Goal: Task Accomplishment & Management: Manage account settings

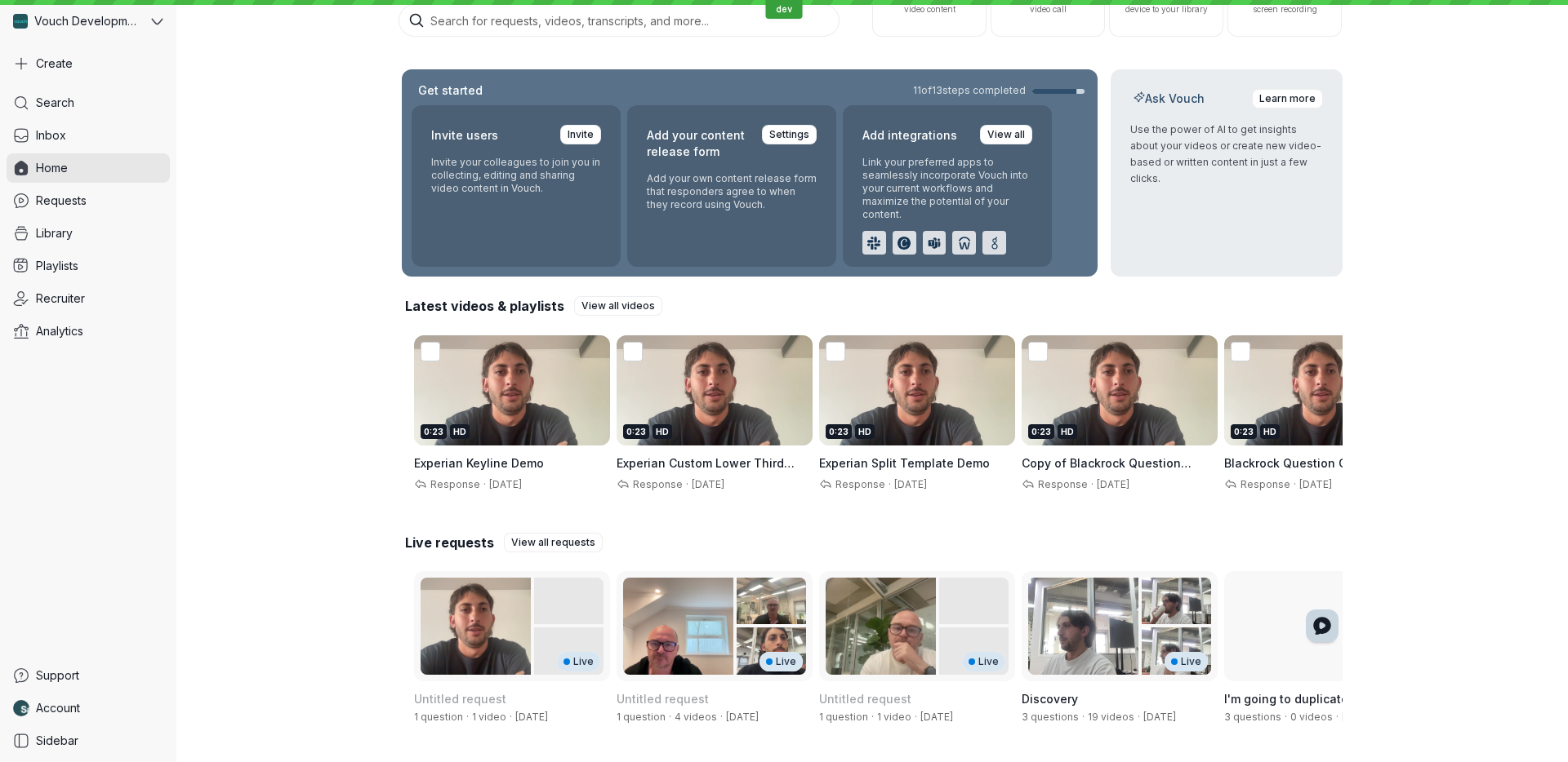
scroll to position [156, 0]
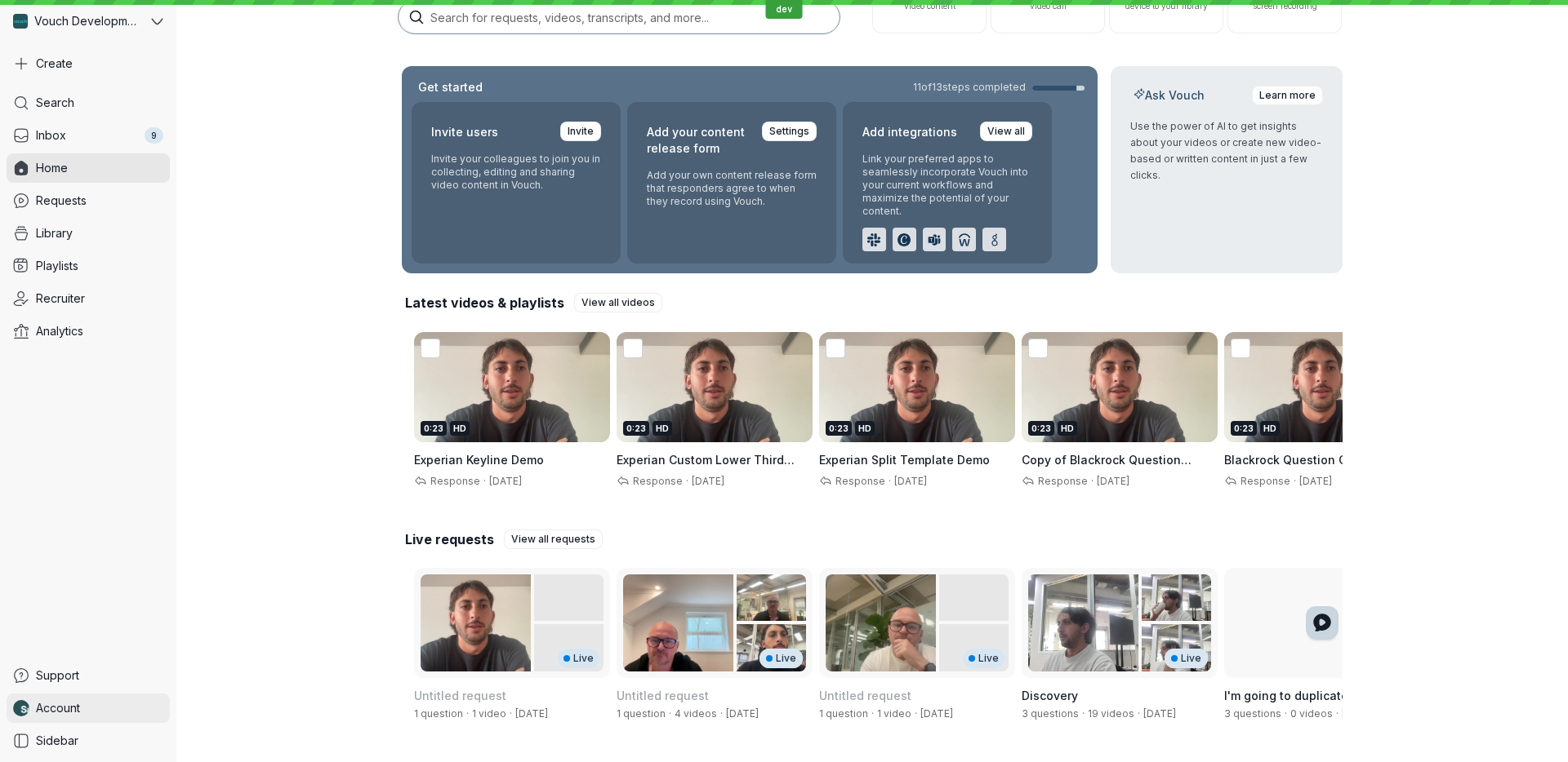
click at [93, 712] on link "Account" at bounding box center [89, 708] width 164 height 29
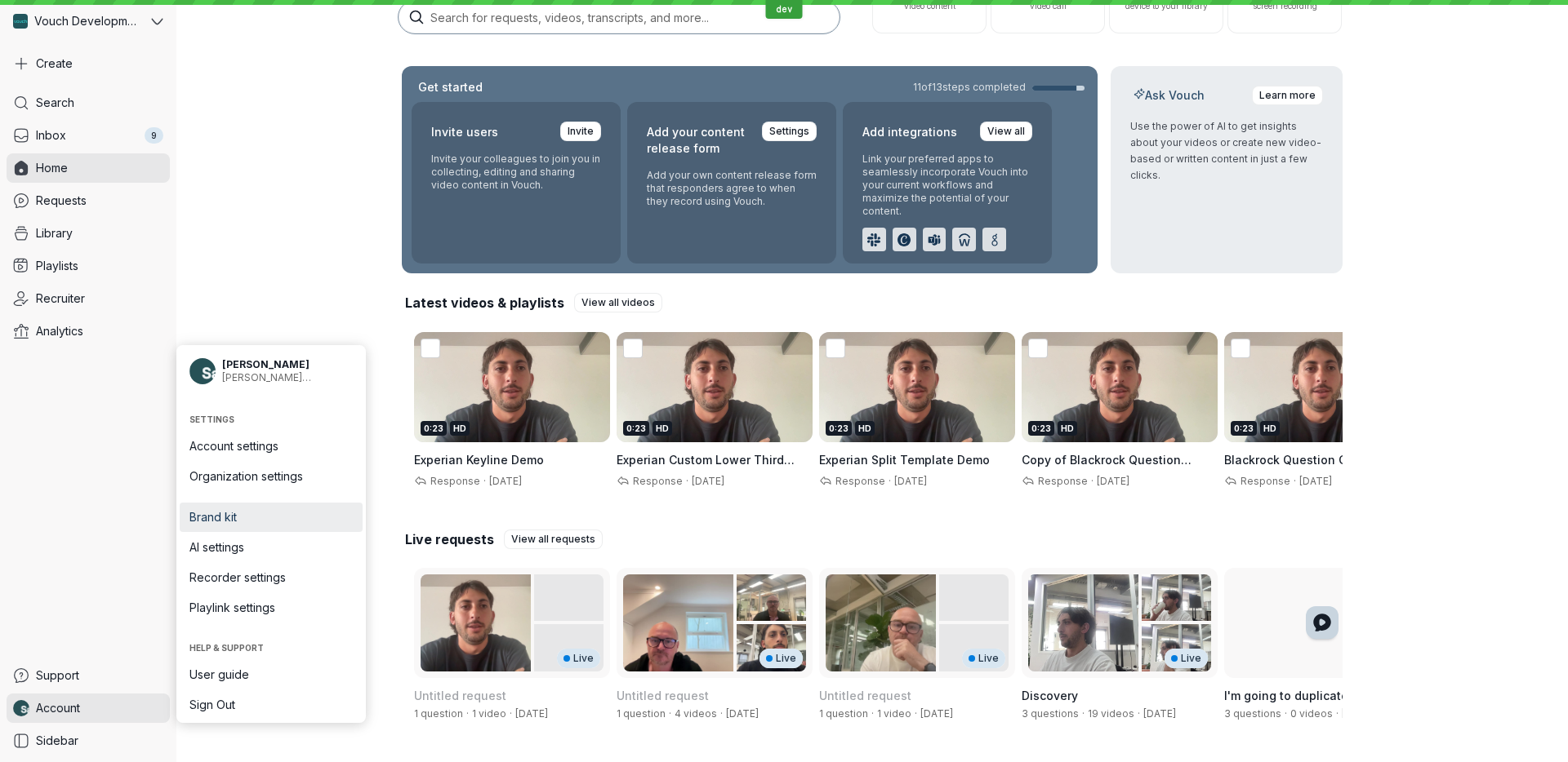
click at [275, 517] on span "Brand kit" at bounding box center [271, 517] width 164 height 17
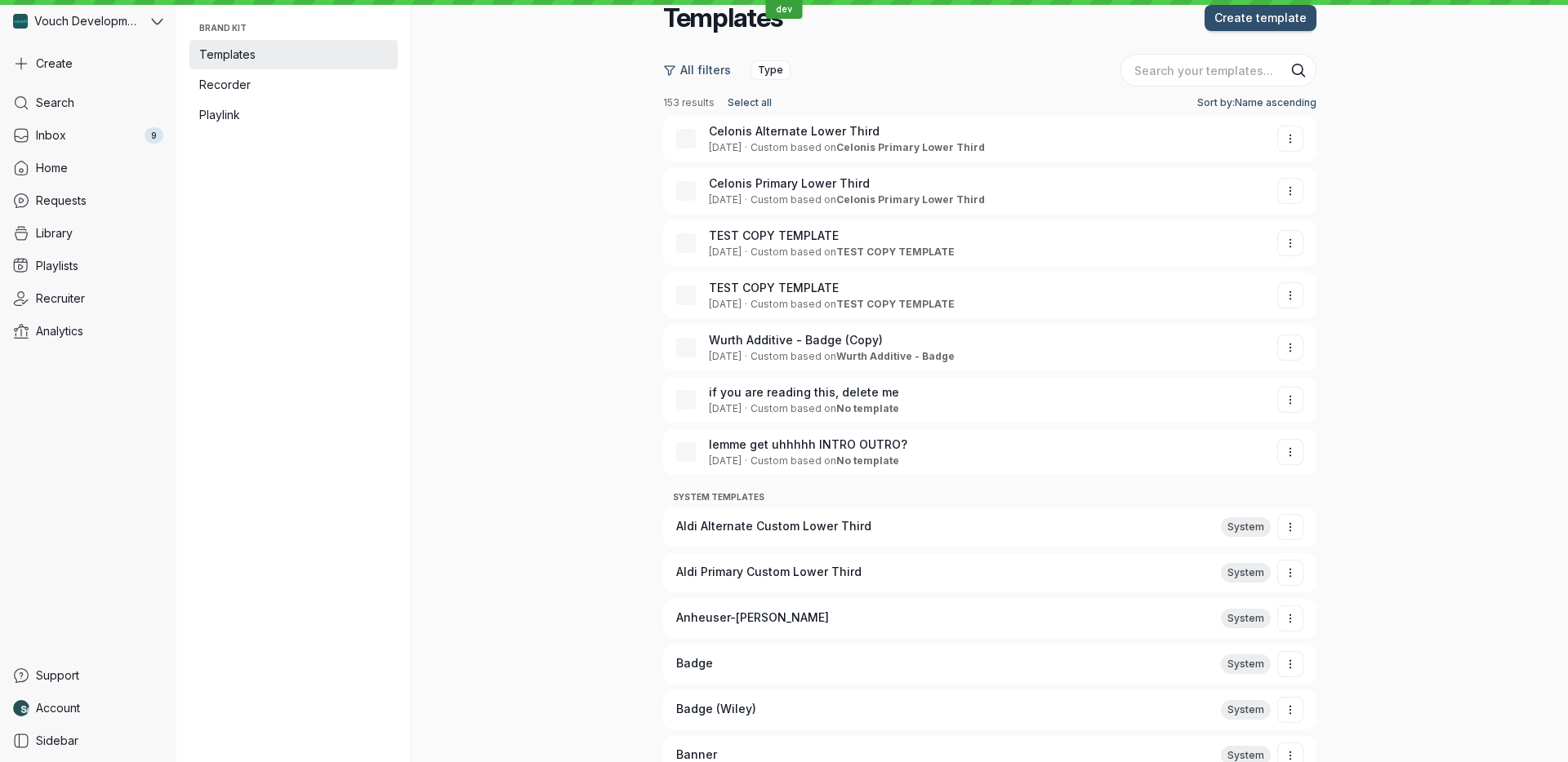
scroll to position [5145, 0]
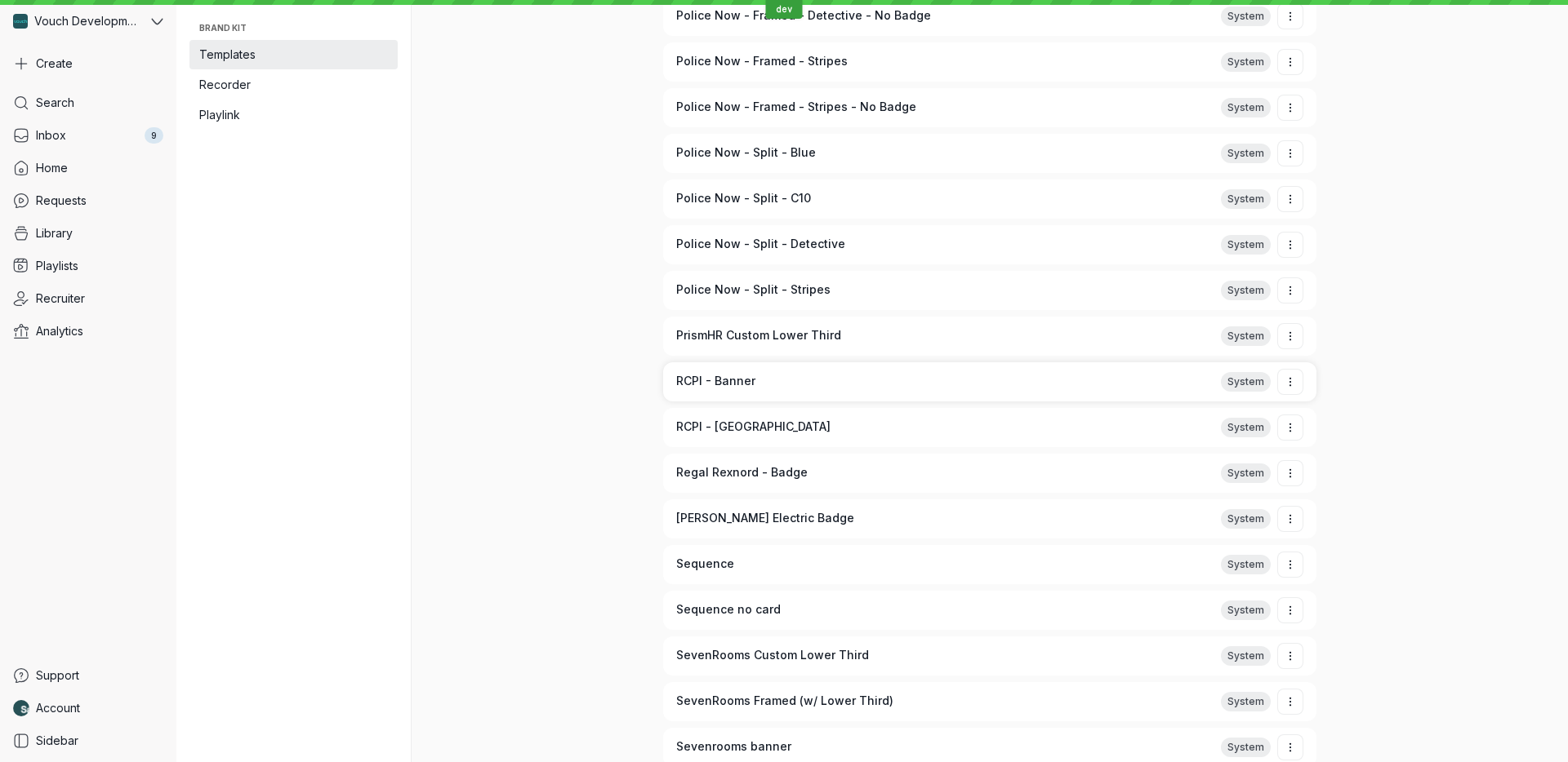
drag, startPoint x: 788, startPoint y: 382, endPoint x: 787, endPoint y: 400, distance: 18.0
click at [787, 382] on span "RCPI - Banner" at bounding box center [935, 381] width 518 height 17
click at [790, 422] on span "RCPI - [GEOGRAPHIC_DATA]" at bounding box center [935, 427] width 518 height 17
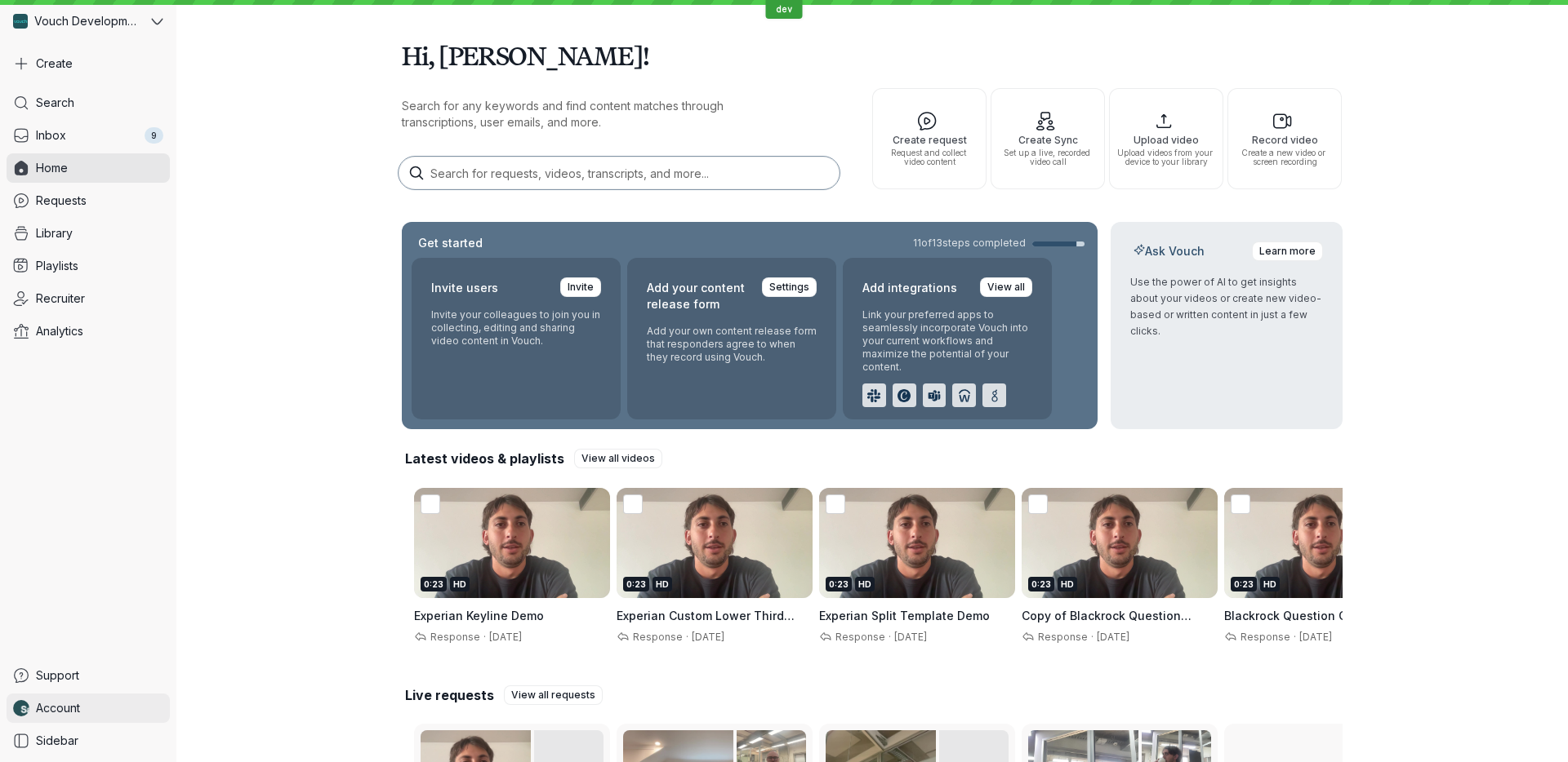
click at [90, 705] on link "Account" at bounding box center [89, 708] width 164 height 29
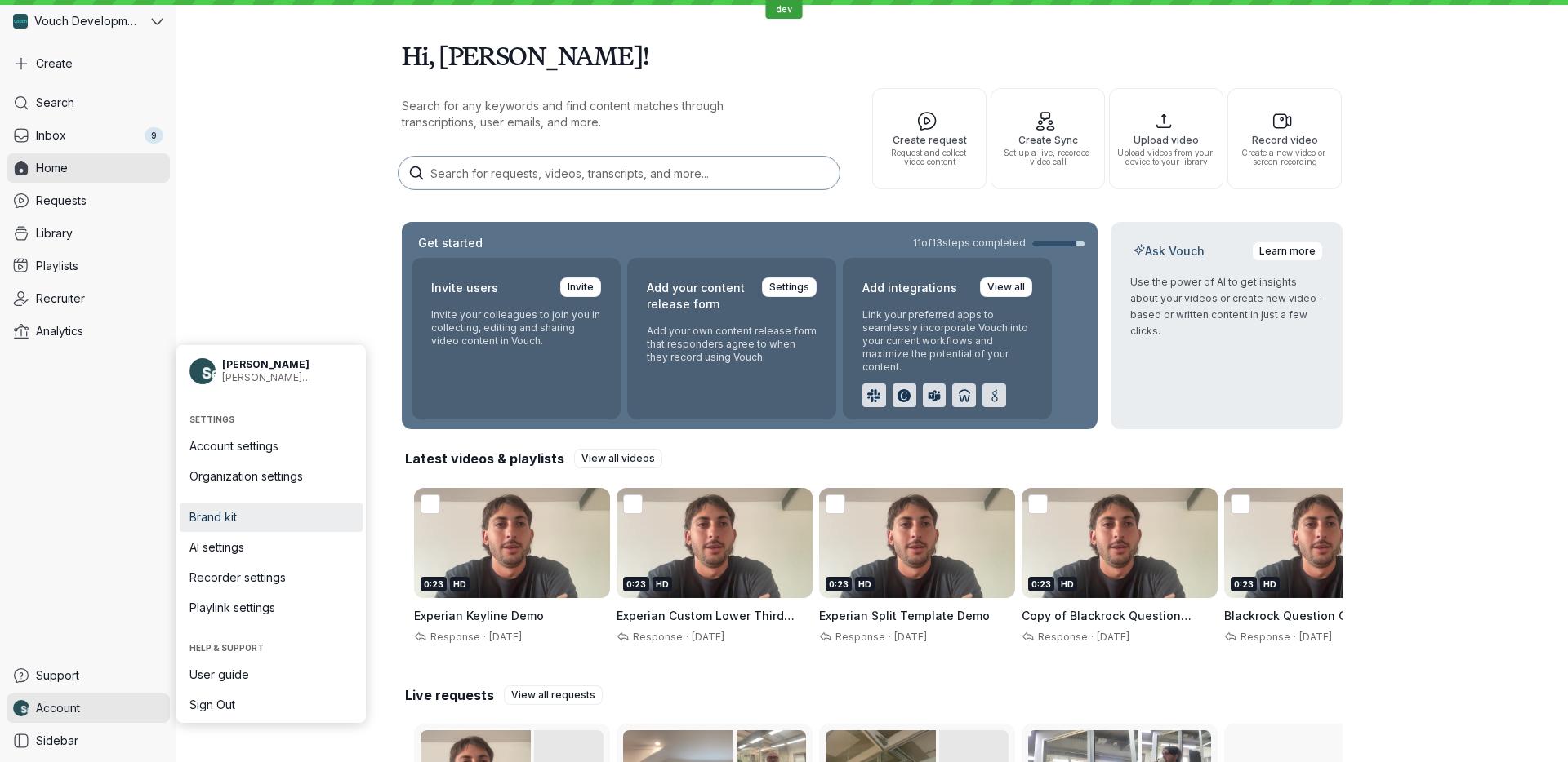
click at [266, 516] on span "Brand kit" at bounding box center [271, 517] width 164 height 17
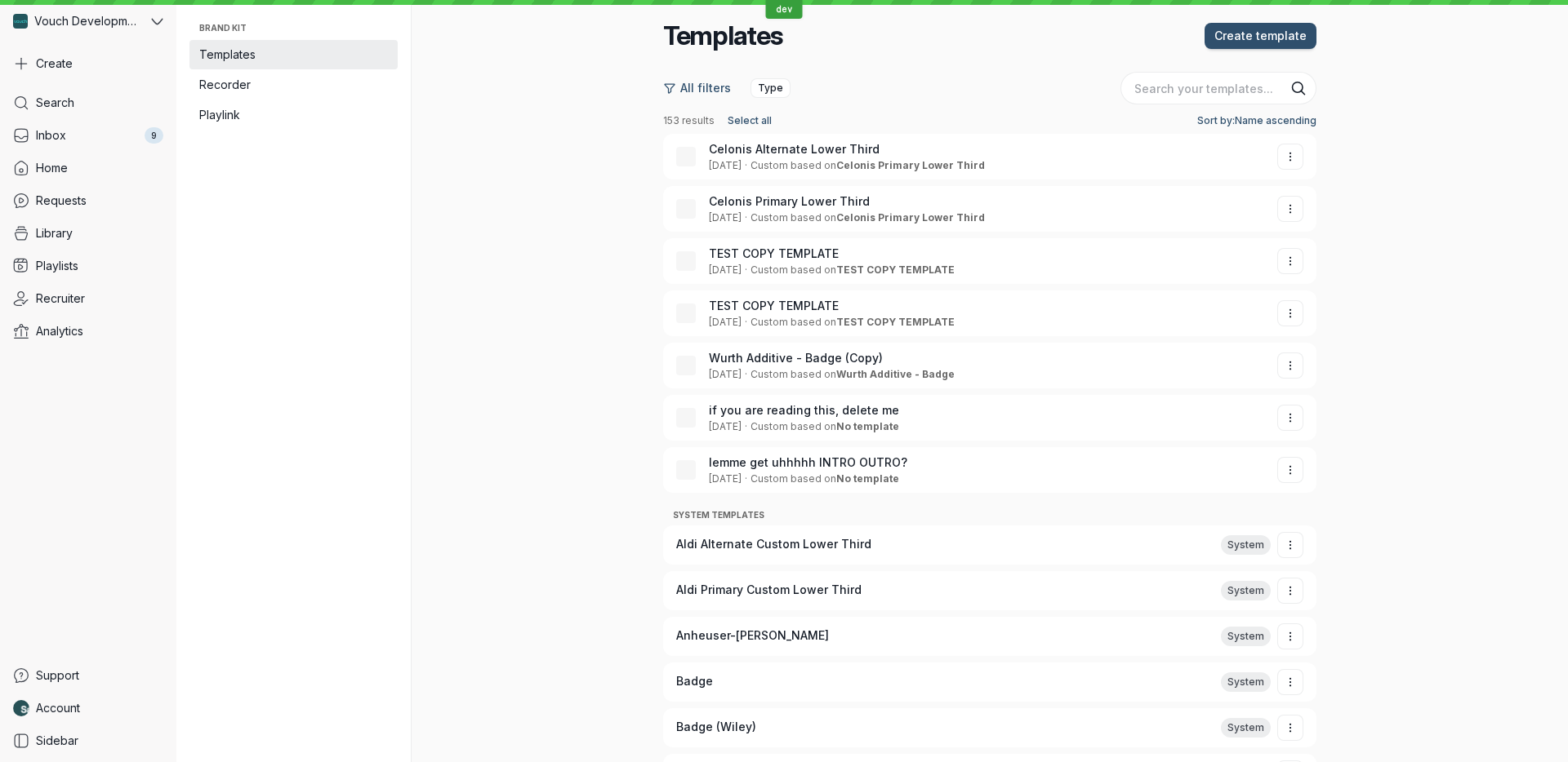
click at [559, 346] on div "Templates Create template All filters Type 153 results Select all Sort by: Name…" at bounding box center [989, 381] width 941 height 762
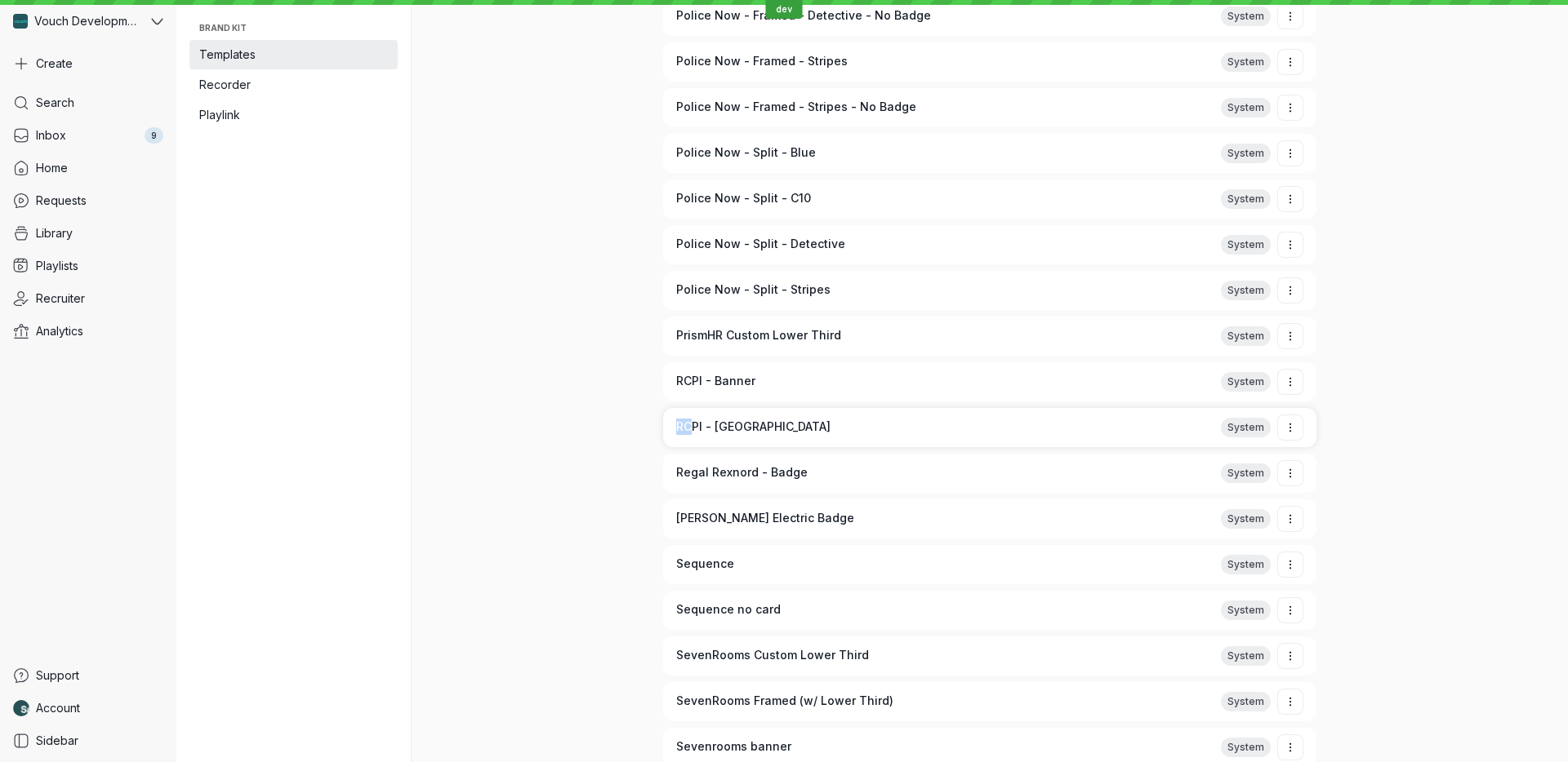
click at [755, 441] on div "RCPI - [GEOGRAPHIC_DATA]" at bounding box center [935, 427] width 544 height 31
